Goal: Task Accomplishment & Management: Complete application form

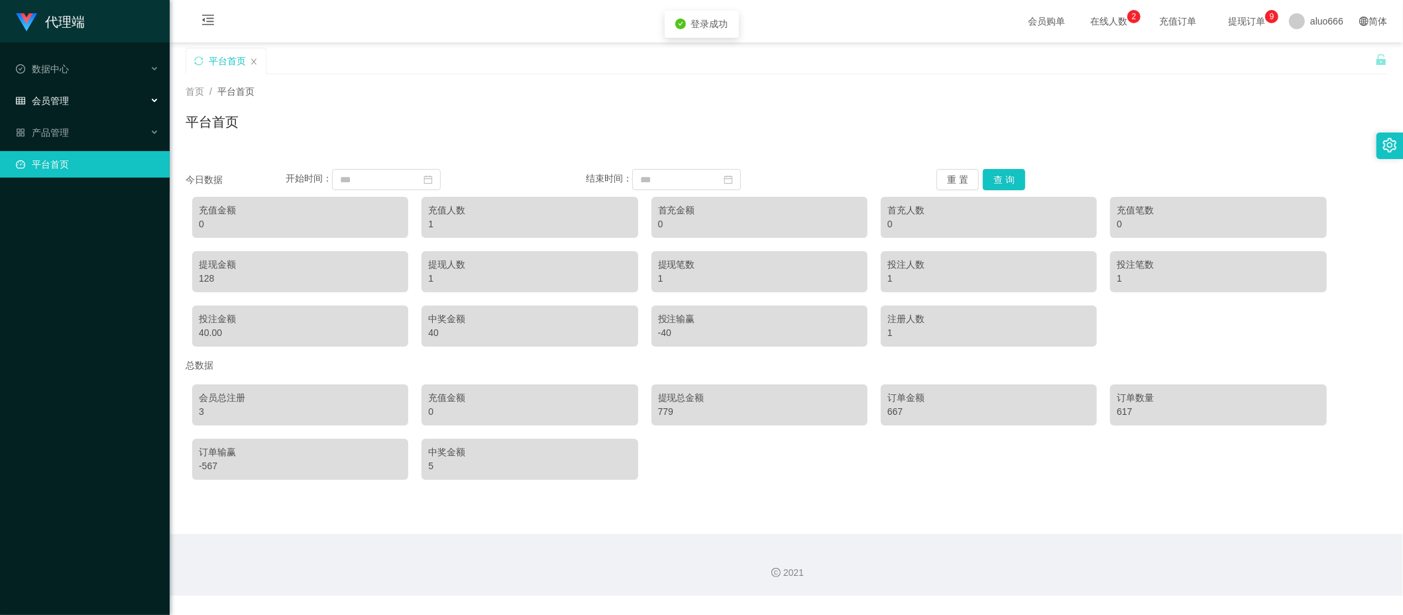
click at [62, 95] on span "会员管理" at bounding box center [42, 100] width 53 height 11
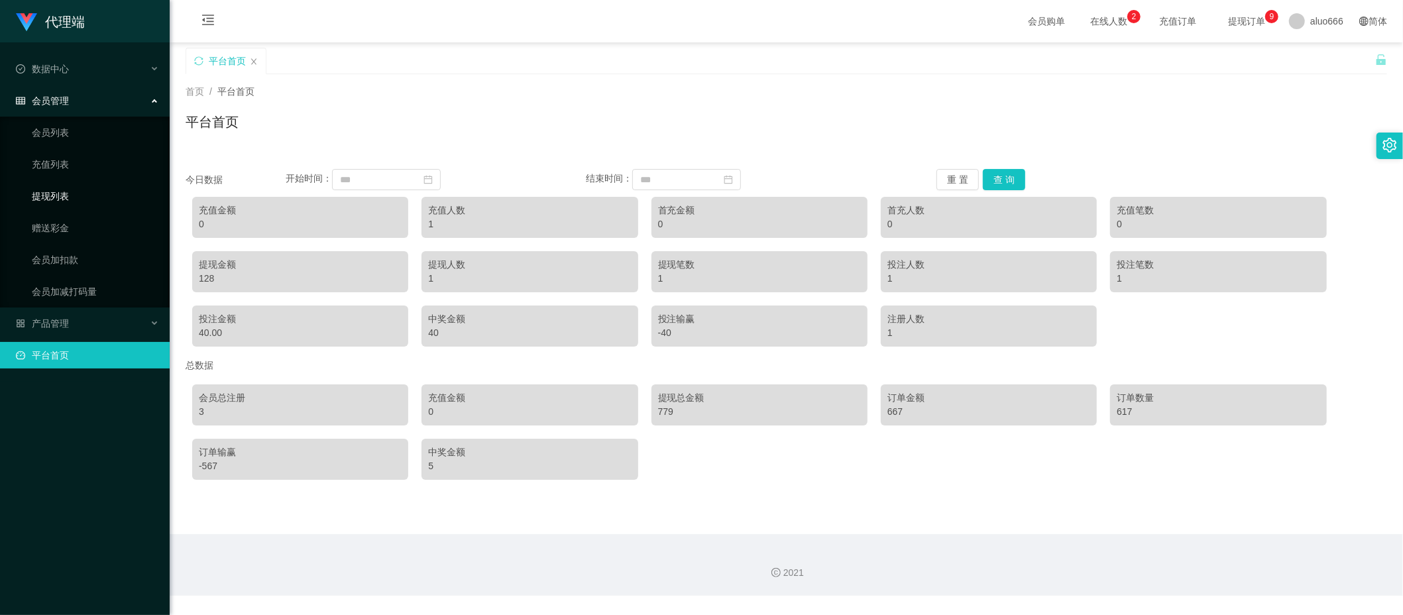
click at [60, 192] on link "提现列表" at bounding box center [95, 196] width 127 height 27
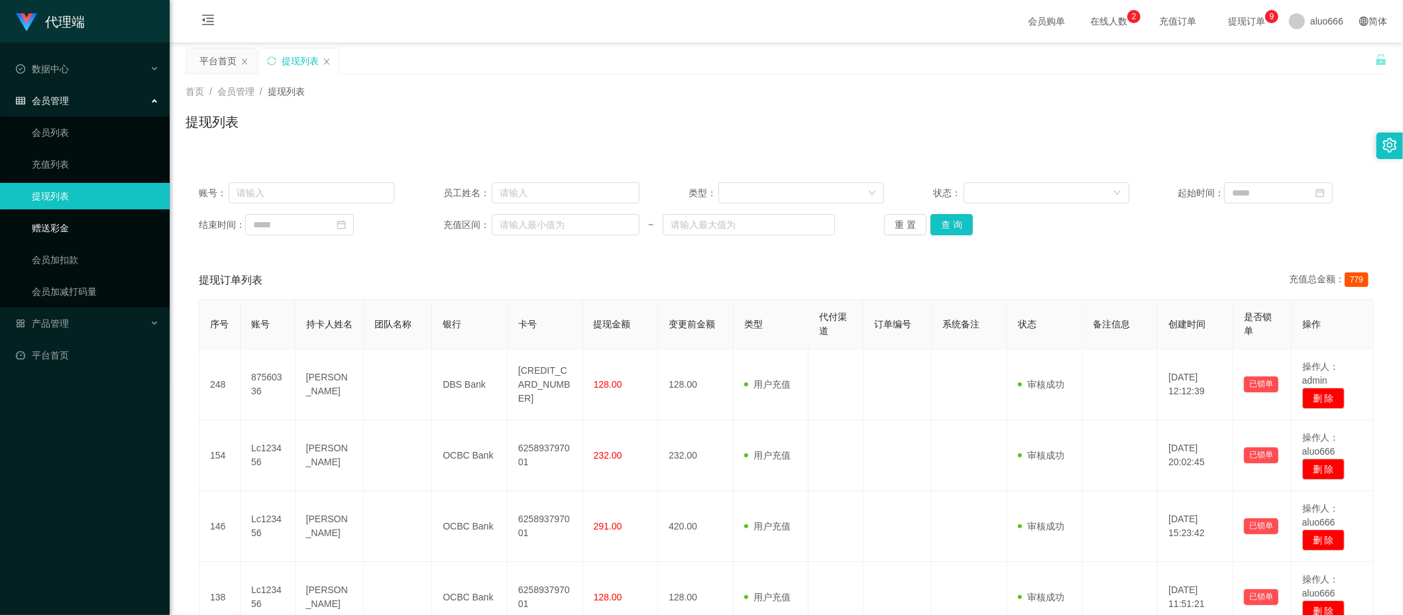
click at [56, 229] on link "赠送彩金" at bounding box center [95, 228] width 127 height 27
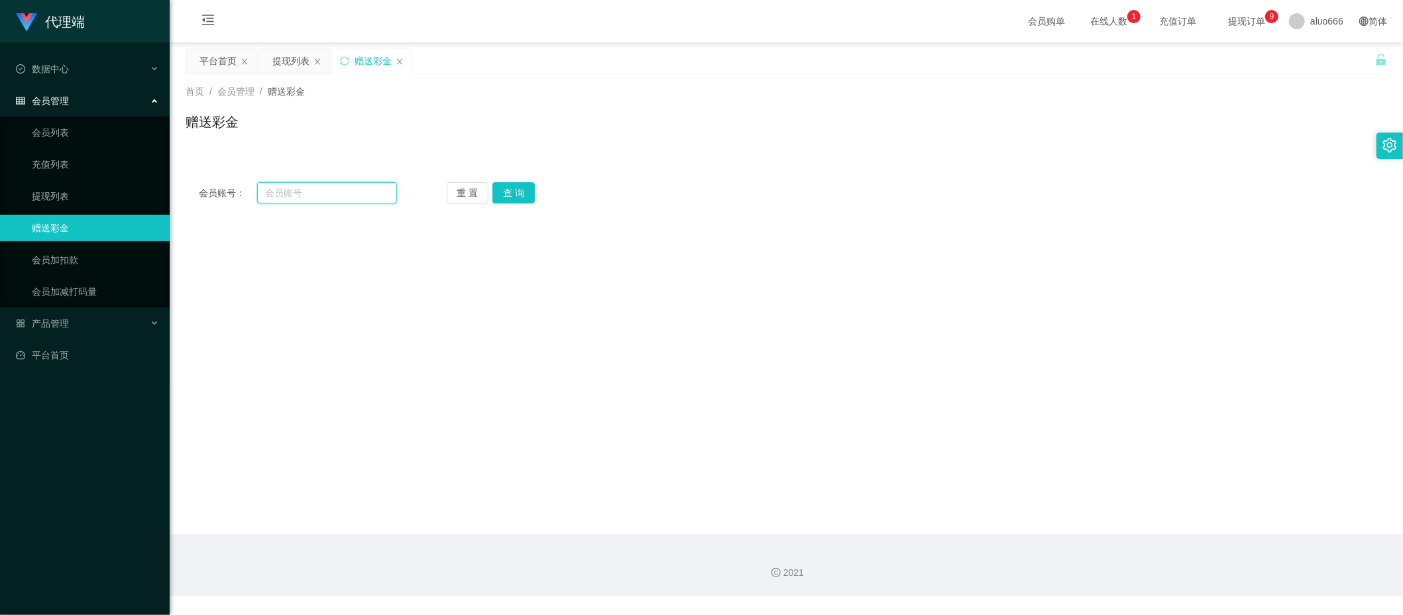
click at [311, 192] on input "text" at bounding box center [327, 192] width 140 height 21
paste input "87560336"
type input "87560336"
click at [526, 192] on button "查 询" at bounding box center [513, 192] width 42 height 21
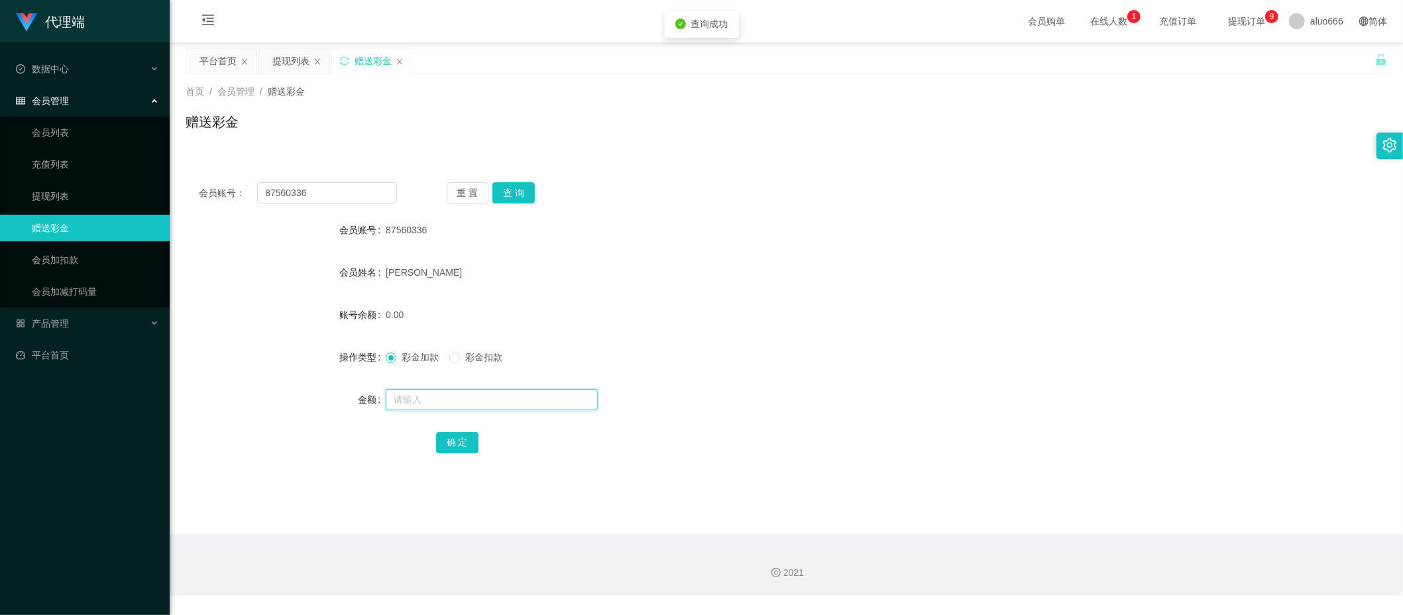
click at [419, 409] on input "text" at bounding box center [492, 399] width 212 height 21
type input "70"
click at [449, 435] on button "确 定" at bounding box center [457, 442] width 42 height 21
drag, startPoint x: 716, startPoint y: 325, endPoint x: 772, endPoint y: 294, distance: 64.1
click at [717, 323] on div "70.00" at bounding box center [736, 315] width 701 height 27
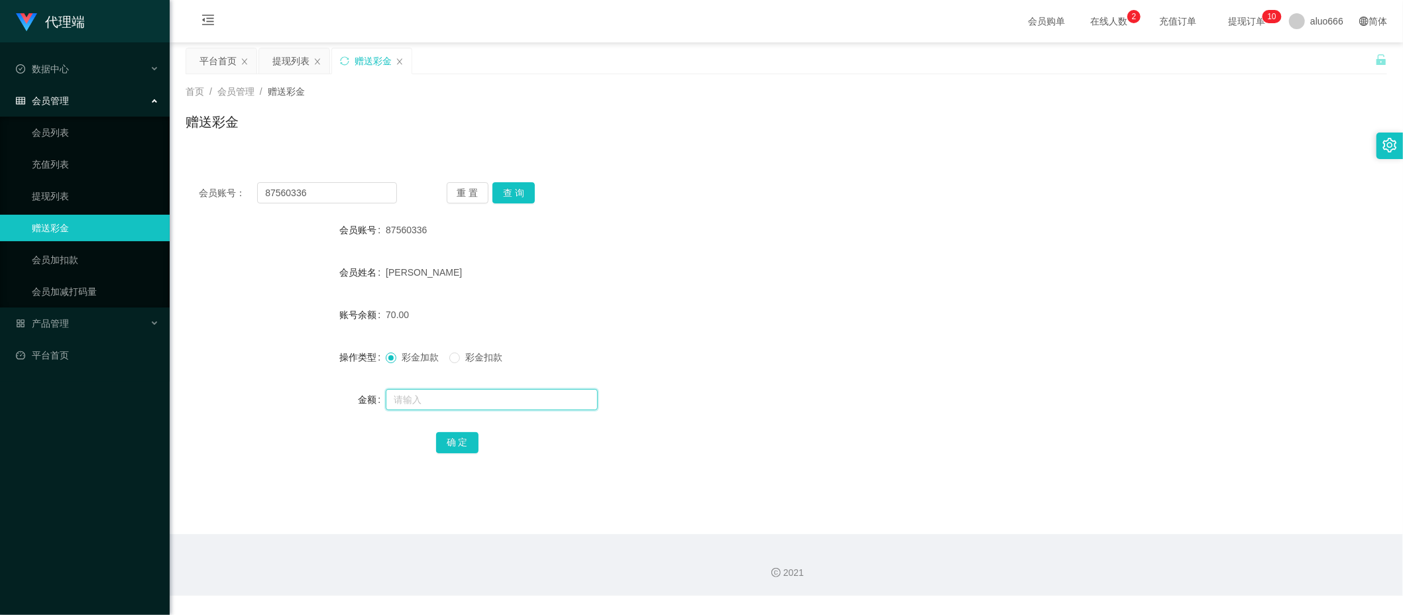
click at [414, 402] on input "text" at bounding box center [492, 399] width 212 height 21
type input "8"
click at [453, 437] on button "确 定" at bounding box center [457, 442] width 42 height 21
click at [700, 319] on div "78.00" at bounding box center [736, 315] width 701 height 27
click at [514, 192] on button "查 询" at bounding box center [513, 192] width 42 height 21
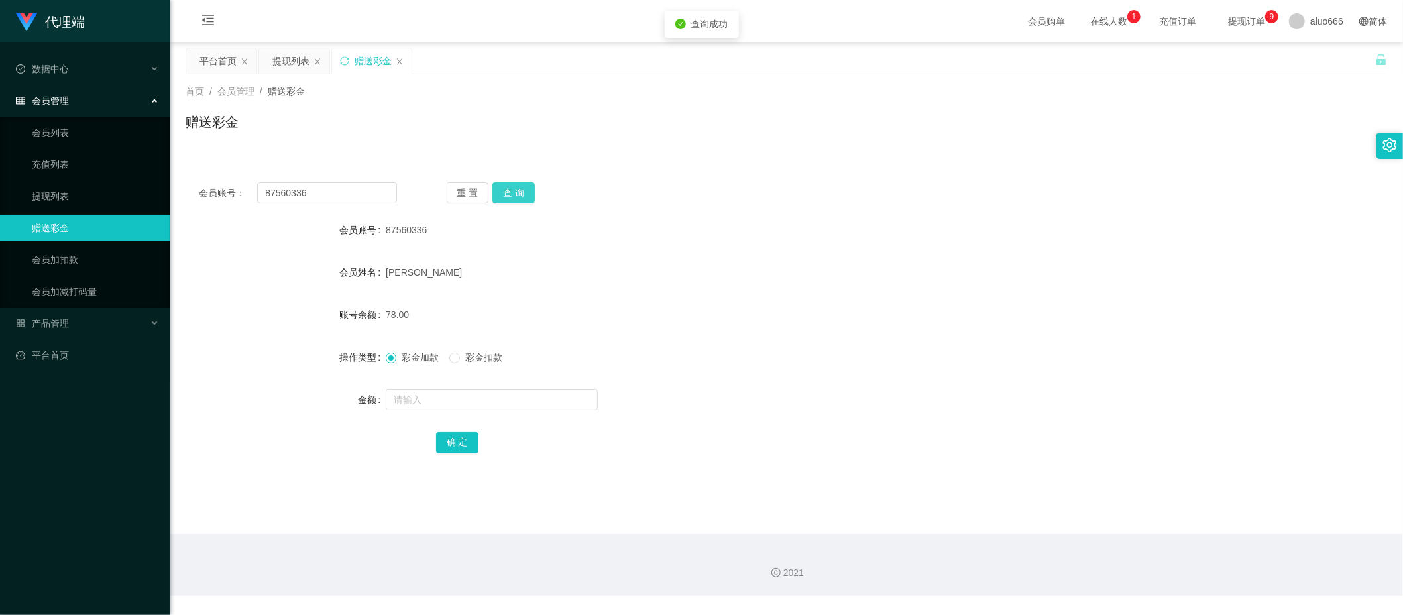
click at [508, 194] on button "查 询" at bounding box center [513, 192] width 42 height 21
click at [960, 215] on div "会员账号： 87560336 重 置 查 询 会员账号 87560336 会员姓名 [PERSON_NAME] 账号余额 78.00 操作类型 彩金加款 彩金…" at bounding box center [786, 326] width 1201 height 315
click at [1238, 17] on span "提现订单 0 1 2 3 4 5 6 7 8 9 0 1 2 3 4 5 6 7 8 9 0 1 2 3 4 5 6 7 8 9" at bounding box center [1246, 21] width 50 height 9
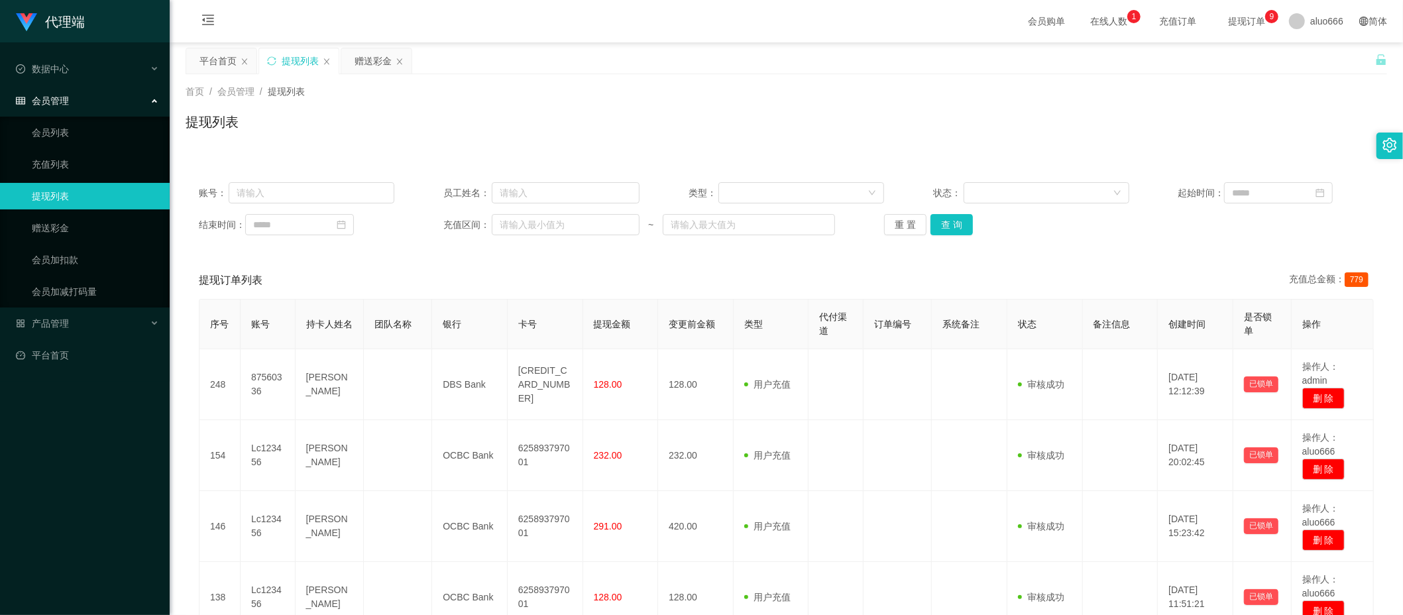
click at [290, 58] on div "提现列表" at bounding box center [300, 60] width 37 height 25
click at [939, 220] on button "查 询" at bounding box center [951, 224] width 42 height 21
click at [724, 250] on div "账号： 员工姓名： 类型： 状态： 起始时间： 结束时间： 充值区间： ~ 重 置 查 询 提现订单列表 充值总金额： 779 序号 账号 持卡人姓名 团队名…" at bounding box center [786, 422] width 1201 height 506
click at [374, 58] on div "赠送彩金" at bounding box center [373, 60] width 37 height 25
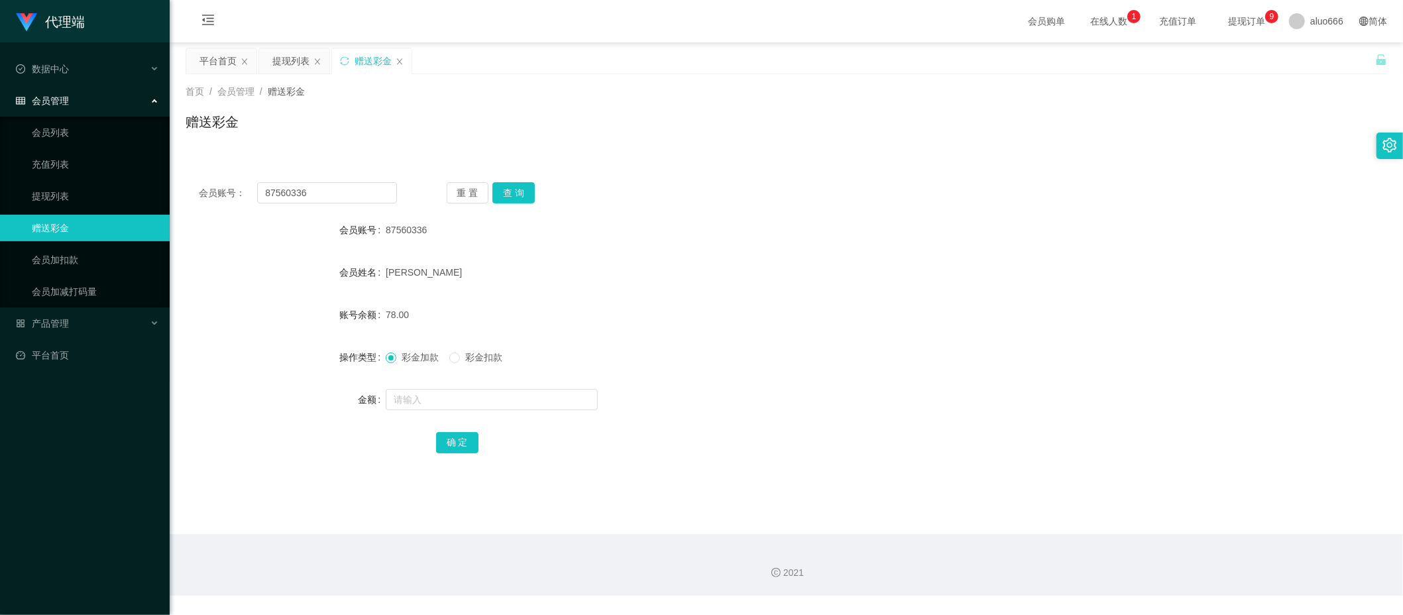
click at [838, 223] on div "87560336" at bounding box center [736, 230] width 701 height 27
click at [520, 192] on button "查 询" at bounding box center [513, 192] width 42 height 21
click at [912, 194] on div "会员账号： 87560336 重 置 查 询" at bounding box center [786, 192] width 1201 height 21
click at [428, 399] on input "text" at bounding box center [492, 399] width 212 height 21
type input "8"
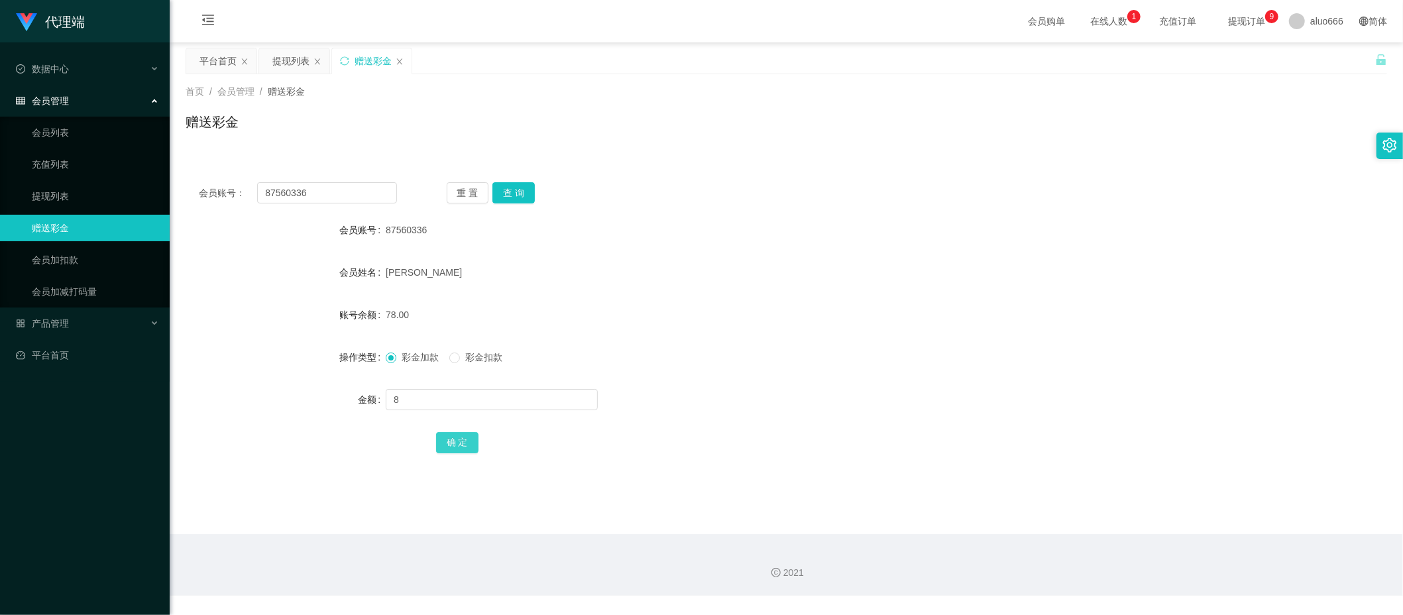
click at [453, 444] on button "确 定" at bounding box center [457, 442] width 42 height 21
click at [807, 276] on div "[PERSON_NAME]" at bounding box center [736, 272] width 701 height 27
click at [524, 192] on button "查 询" at bounding box center [513, 192] width 42 height 21
click at [677, 220] on div "87560336" at bounding box center [736, 230] width 701 height 27
click at [287, 66] on div "提现列表" at bounding box center [290, 60] width 37 height 25
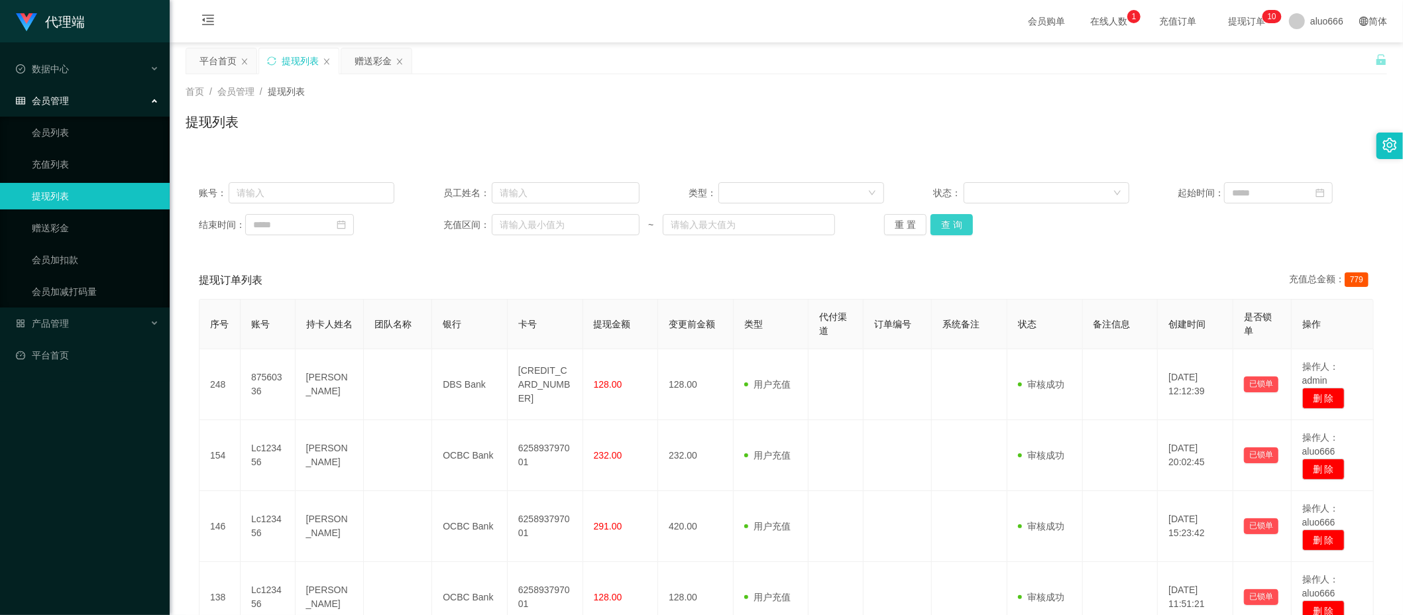
click at [936, 220] on button "查 询" at bounding box center [951, 224] width 42 height 21
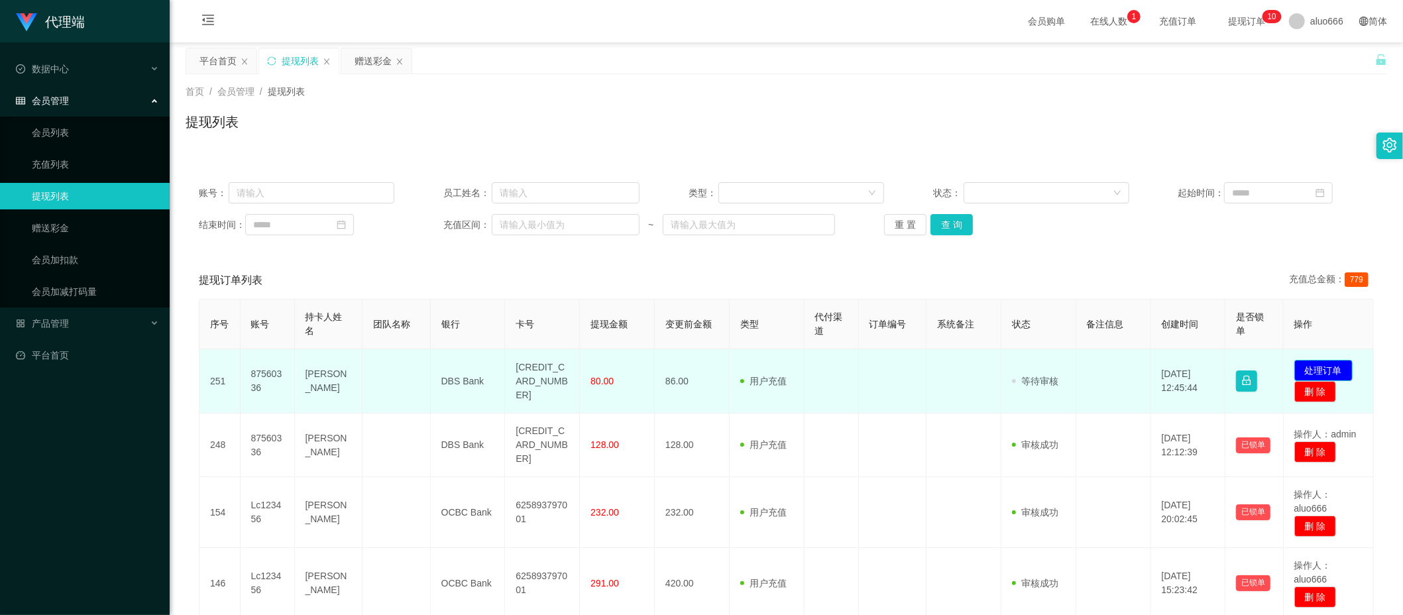
click at [1325, 374] on button "处理订单" at bounding box center [1323, 370] width 58 height 21
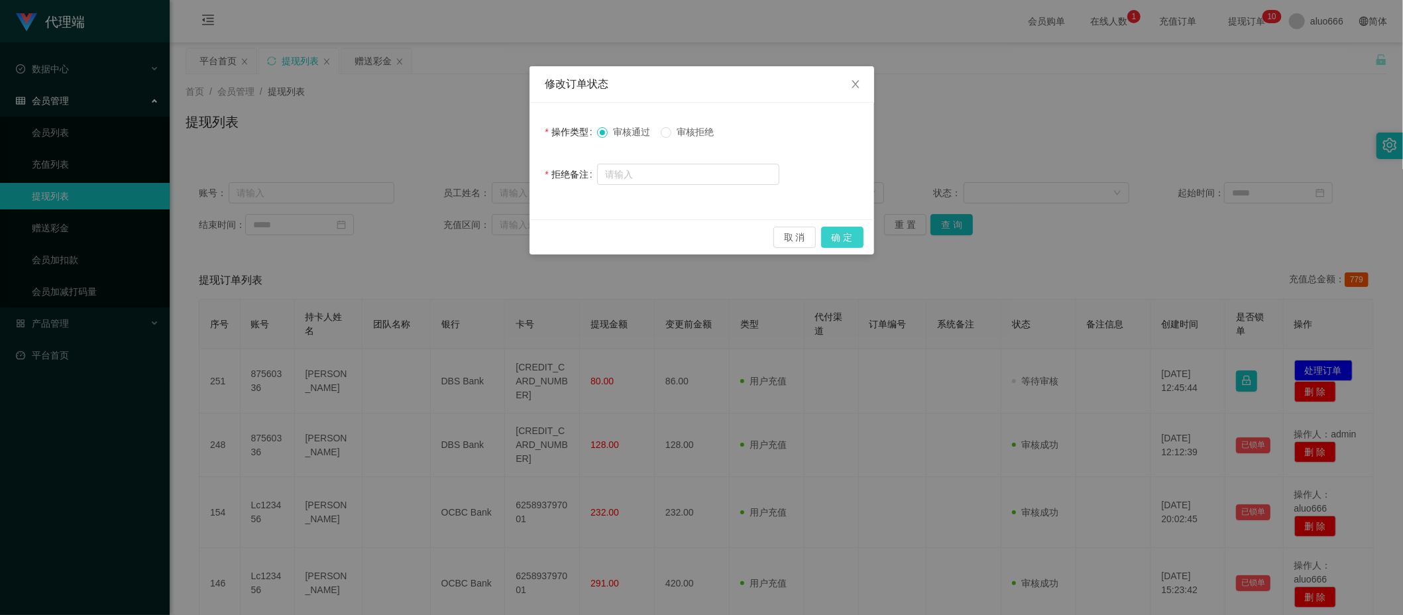
click at [851, 236] on button "确 定" at bounding box center [842, 237] width 42 height 21
